Goal: Task Accomplishment & Management: Manage account settings

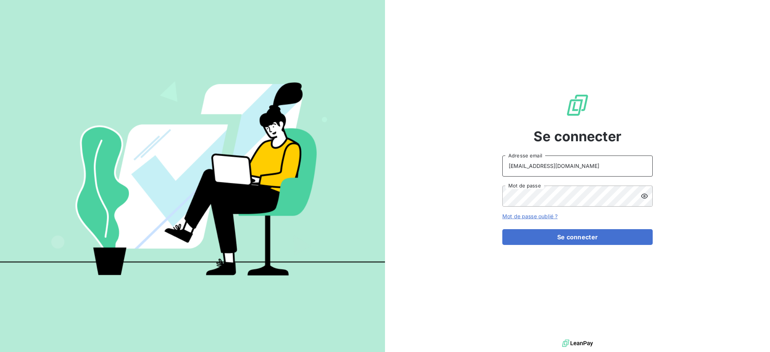
click at [583, 166] on input "[EMAIL_ADDRESS][DOMAIN_NAME]" at bounding box center [577, 166] width 150 height 21
type input "[EMAIL_ADDRESS][DOMAIN_NAME]"
click at [541, 239] on button "Se connecter" at bounding box center [577, 237] width 150 height 16
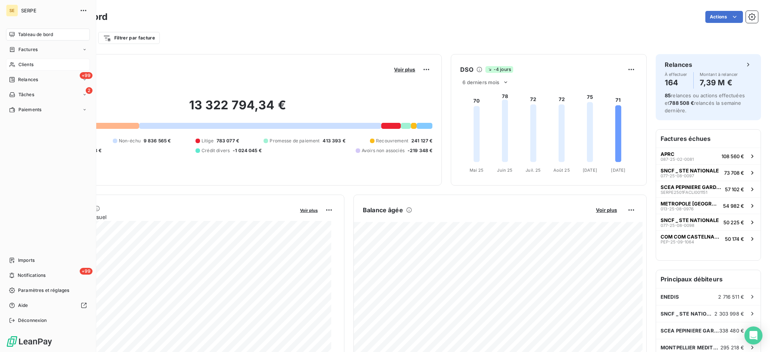
click at [25, 62] on span "Clients" at bounding box center [25, 64] width 15 height 7
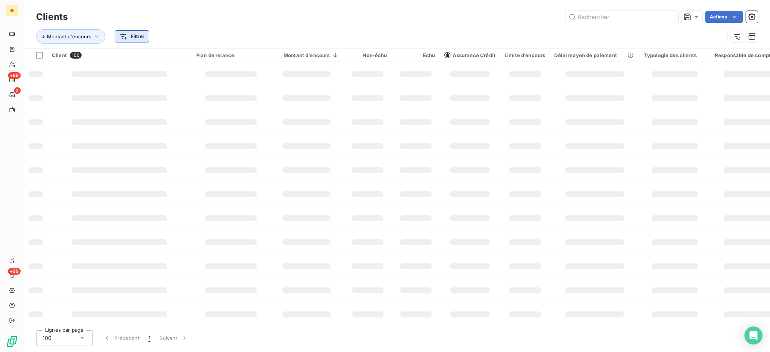
click at [138, 36] on html "SE +99 2 +99 Clients Actions Montant d'encours Filtrer Client 100 Plan de relan…" at bounding box center [385, 176] width 770 height 352
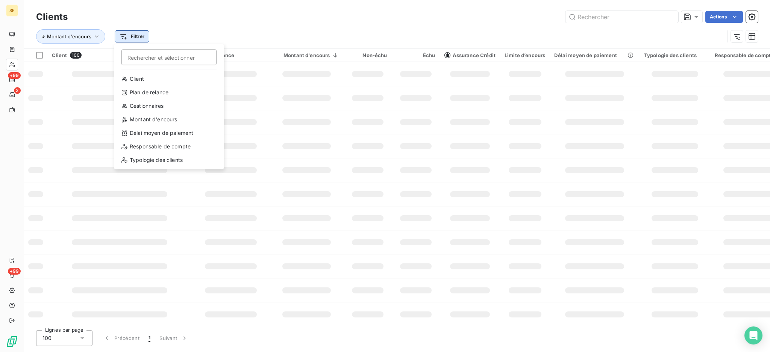
click at [138, 36] on html "SE +99 2 +99 Clients Actions Montant d'encours Filtrer Rechercher et sélectionn…" at bounding box center [385, 176] width 770 height 352
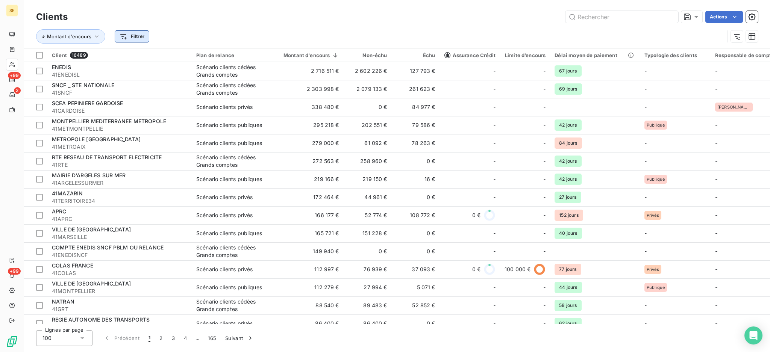
click at [135, 34] on html "SE +99 2 +99 Clients Actions Montant d'encours Filtrer Client 16489 Plan de rel…" at bounding box center [385, 176] width 770 height 352
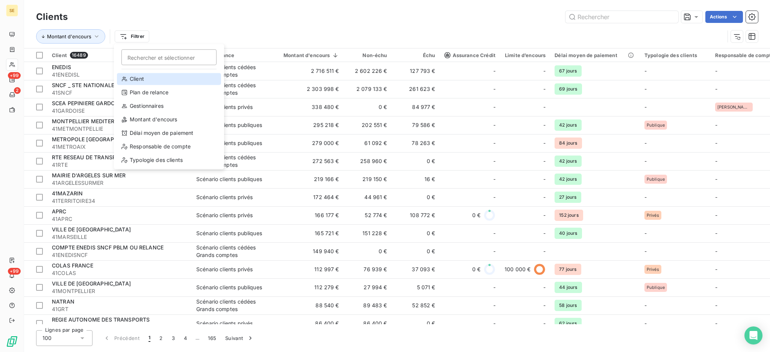
click at [143, 78] on div "Client" at bounding box center [169, 79] width 104 height 12
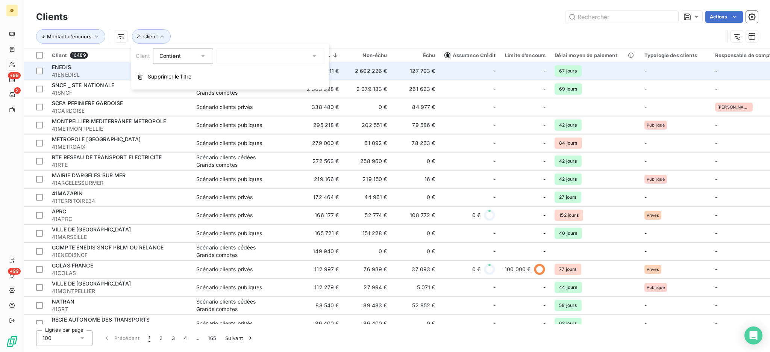
click at [157, 74] on span "Supprimer le filtre" at bounding box center [170, 77] width 44 height 8
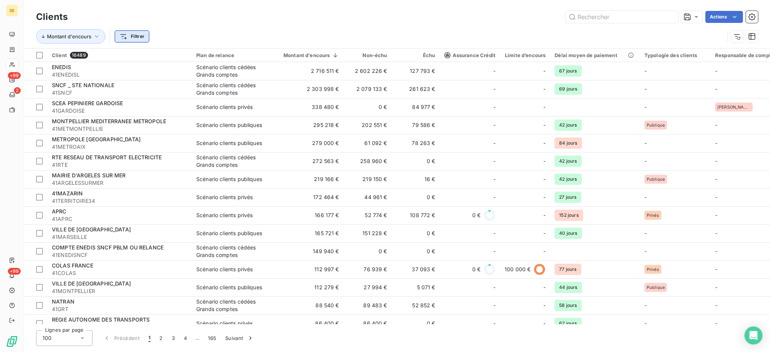
click at [141, 34] on html "SE +99 2 +99 Clients Actions Montant d'encours Filtrer Client 16489 Plan de rel…" at bounding box center [385, 176] width 770 height 352
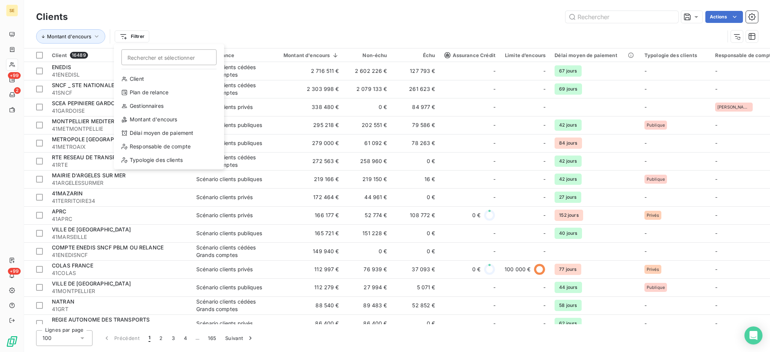
click at [208, 16] on html "SE +99 2 +99 Clients Actions Montant d'encours Filtrer Rechercher et sélectionn…" at bounding box center [385, 176] width 770 height 352
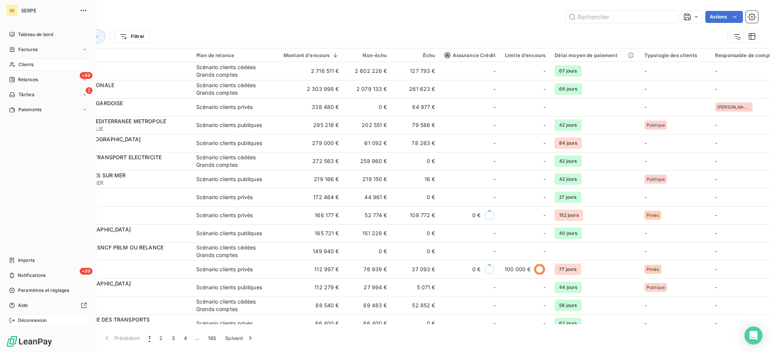
click at [44, 319] on span "Déconnexion" at bounding box center [32, 320] width 29 height 7
